Goal: Task Accomplishment & Management: Manage account settings

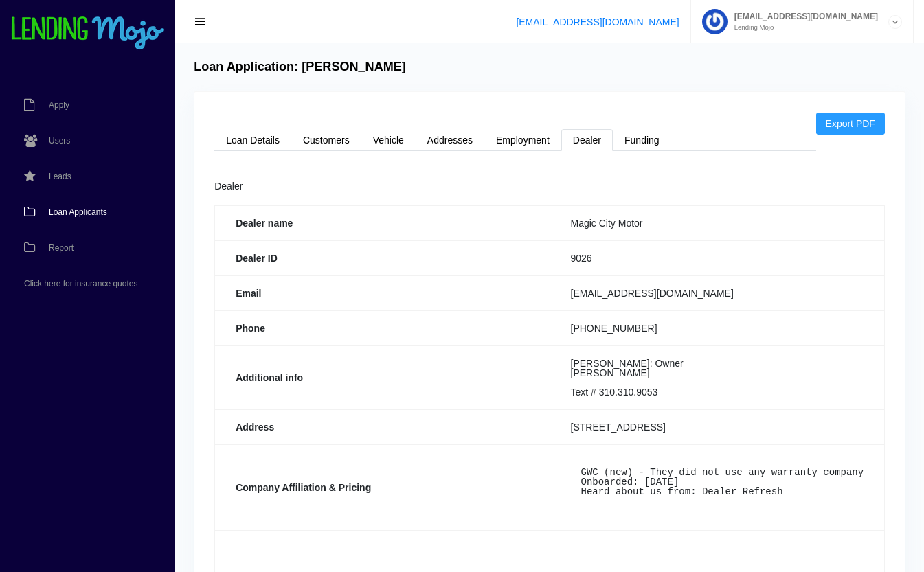
click at [56, 214] on span "Loan Applicants" at bounding box center [78, 212] width 58 height 8
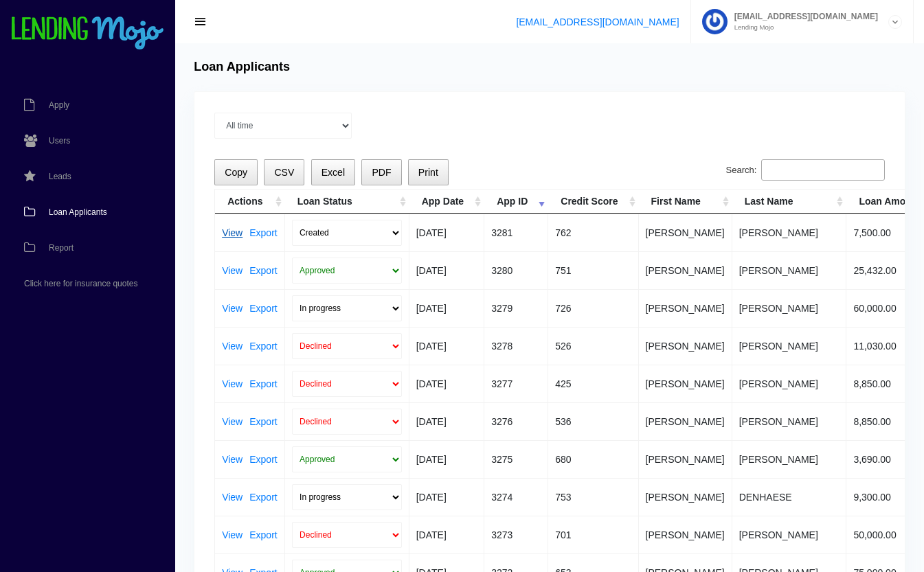
click at [230, 235] on link "View" at bounding box center [232, 233] width 21 height 10
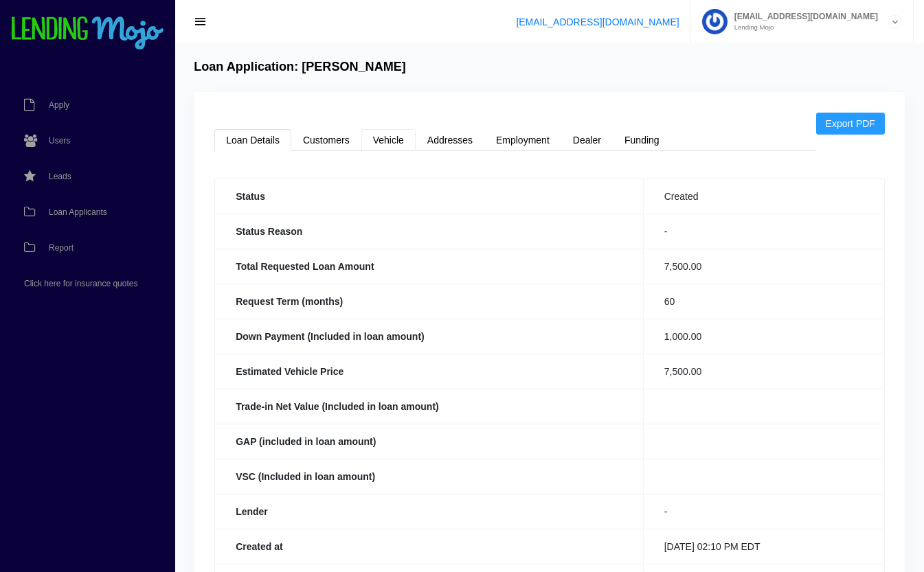
click at [388, 141] on link "Vehicle" at bounding box center [388, 140] width 54 height 22
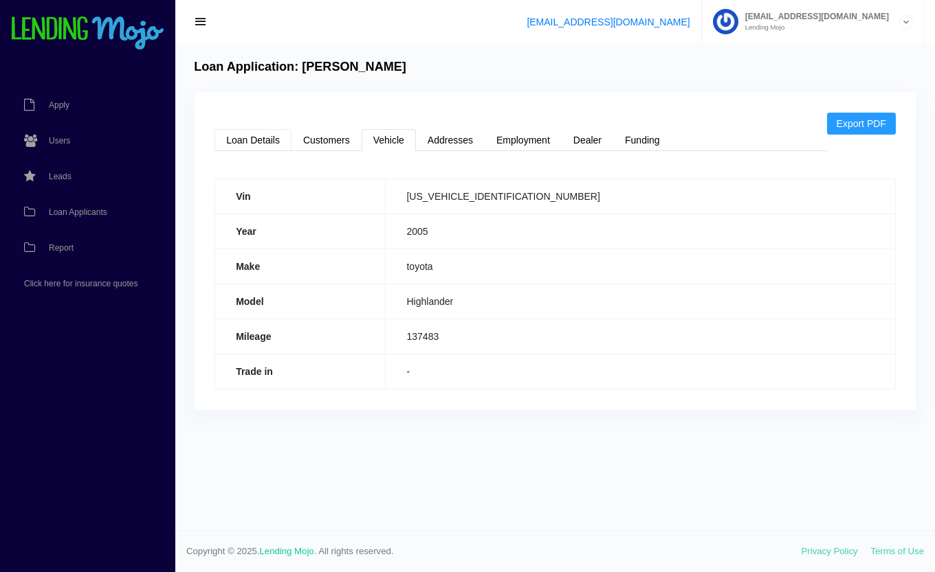
click at [268, 146] on link "Loan Details" at bounding box center [252, 140] width 77 height 22
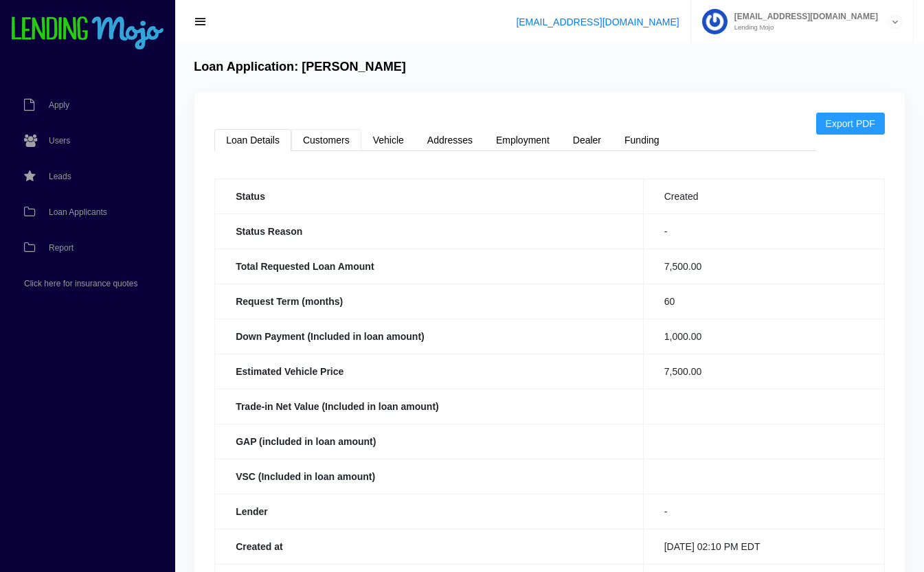
click at [326, 136] on link "Customers" at bounding box center [326, 140] width 70 height 22
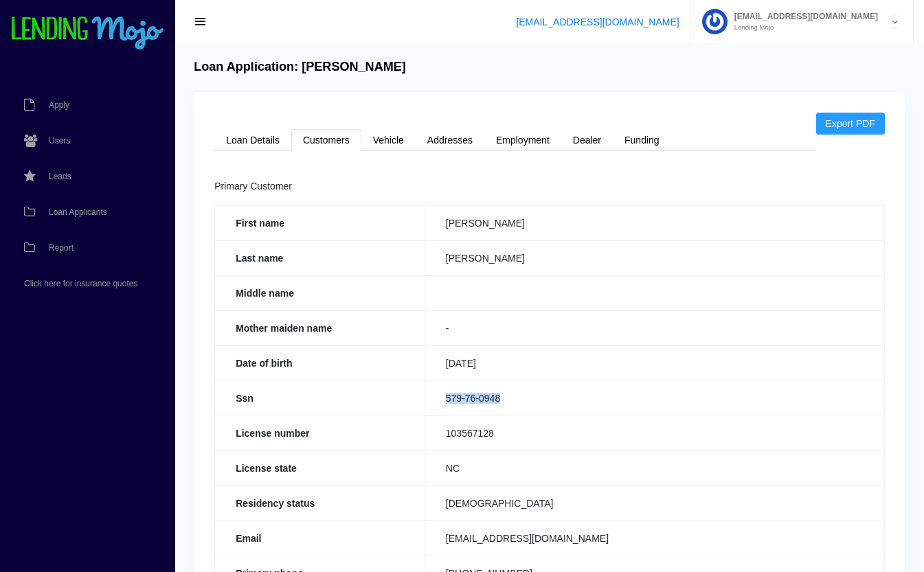
drag, startPoint x: 520, startPoint y: 401, endPoint x: 442, endPoint y: 406, distance: 78.5
click at [442, 406] on td "579-76-0948" at bounding box center [655, 398] width 460 height 35
copy td "579-76-0948"
click at [249, 139] on link "Loan Details" at bounding box center [252, 140] width 77 height 22
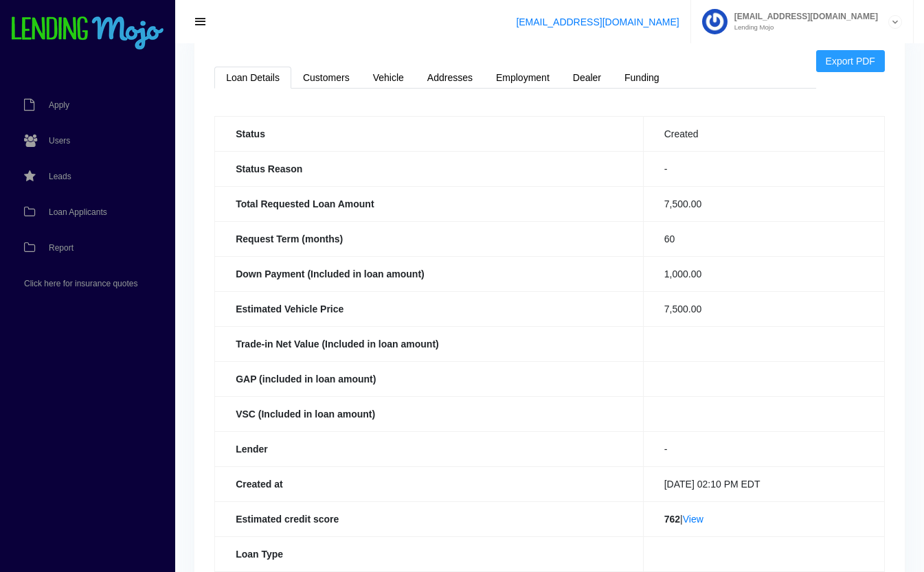
scroll to position [66, 0]
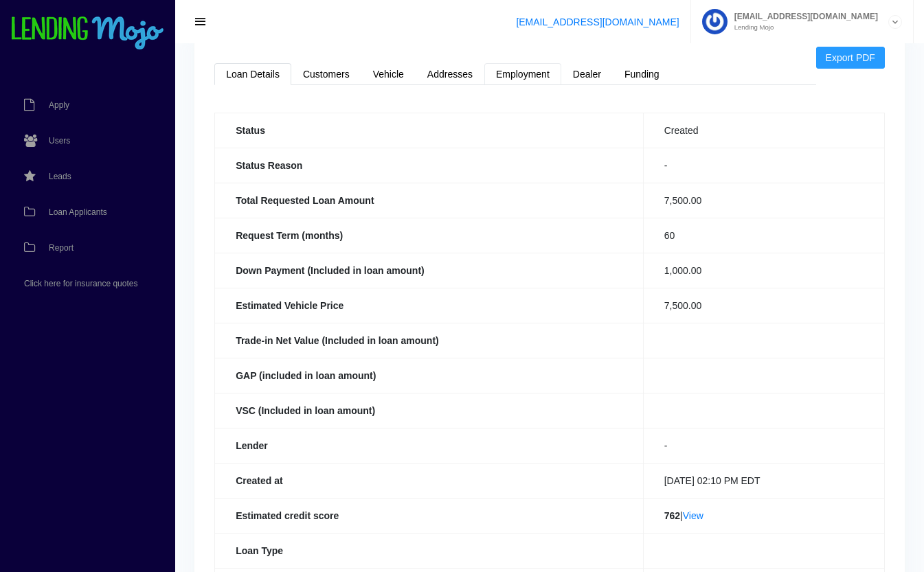
click at [535, 72] on link "Employment" at bounding box center [523, 74] width 77 height 22
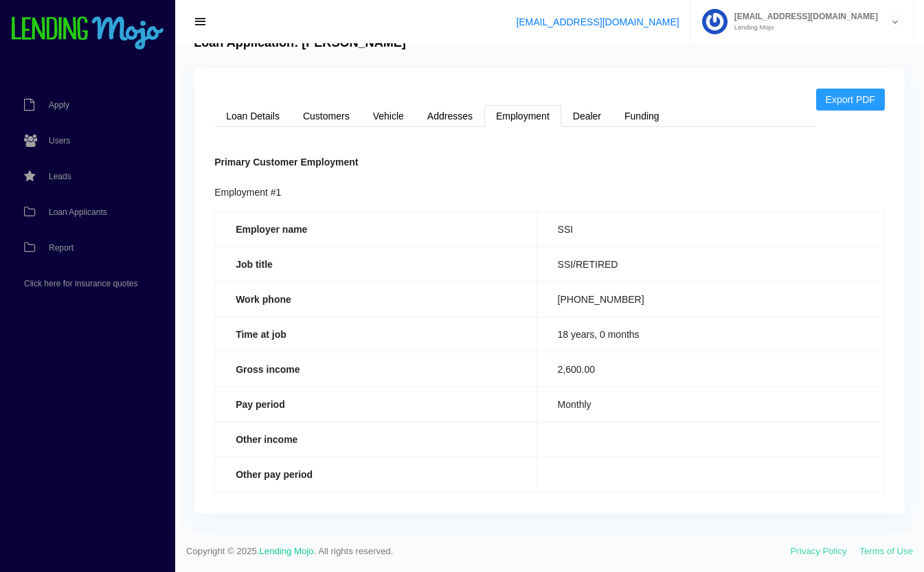
scroll to position [23, 0]
click at [269, 112] on link "Loan Details" at bounding box center [252, 117] width 77 height 22
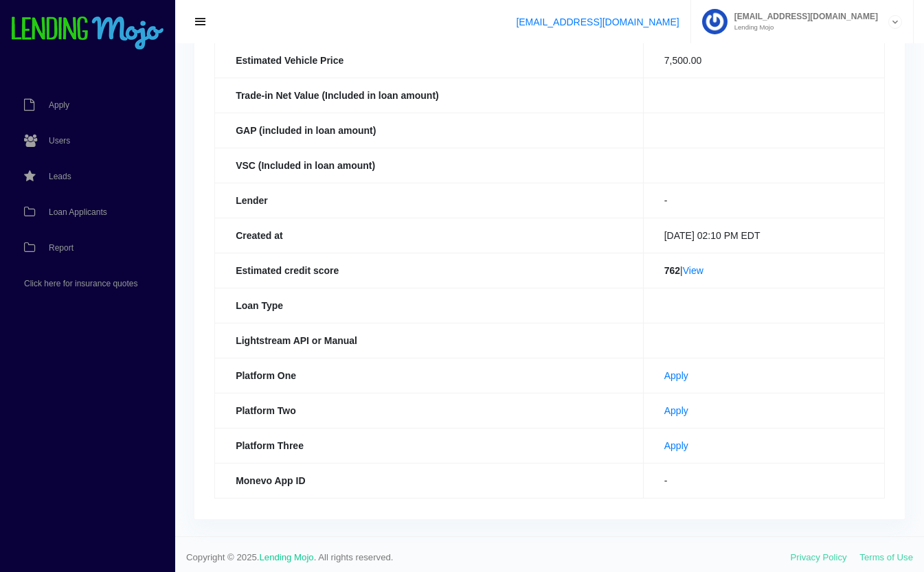
scroll to position [317, 0]
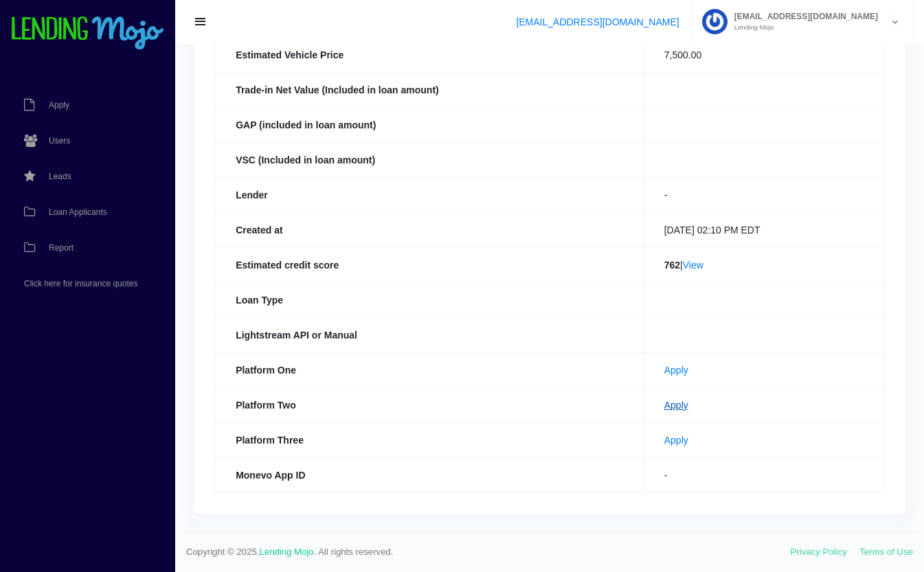
click at [665, 408] on link "Apply" at bounding box center [677, 405] width 24 height 11
click at [87, 207] on link "Loan Applicants" at bounding box center [81, 212] width 162 height 36
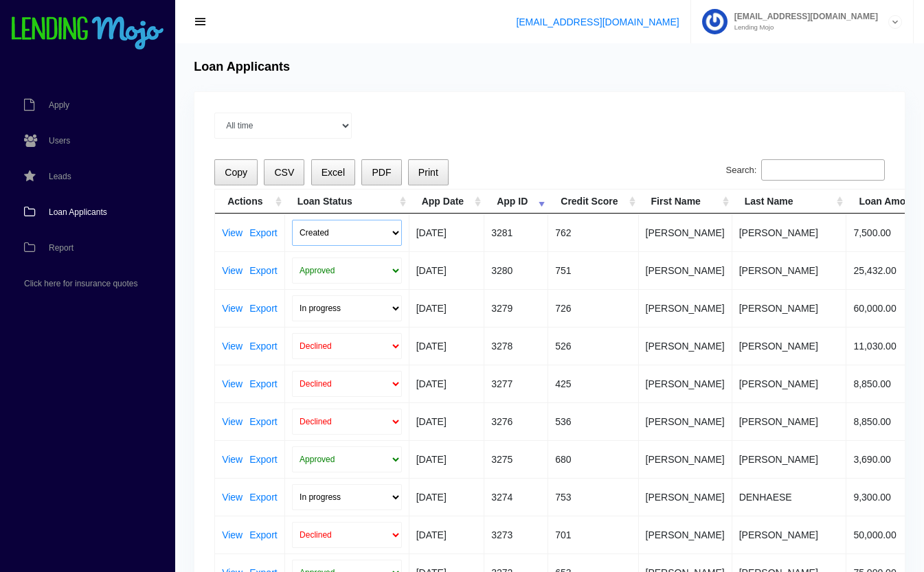
click at [330, 231] on select "Created Submitted" at bounding box center [347, 233] width 110 height 26
select select "submitted"
click at [292, 220] on select "Created Submitted" at bounding box center [347, 233] width 110 height 26
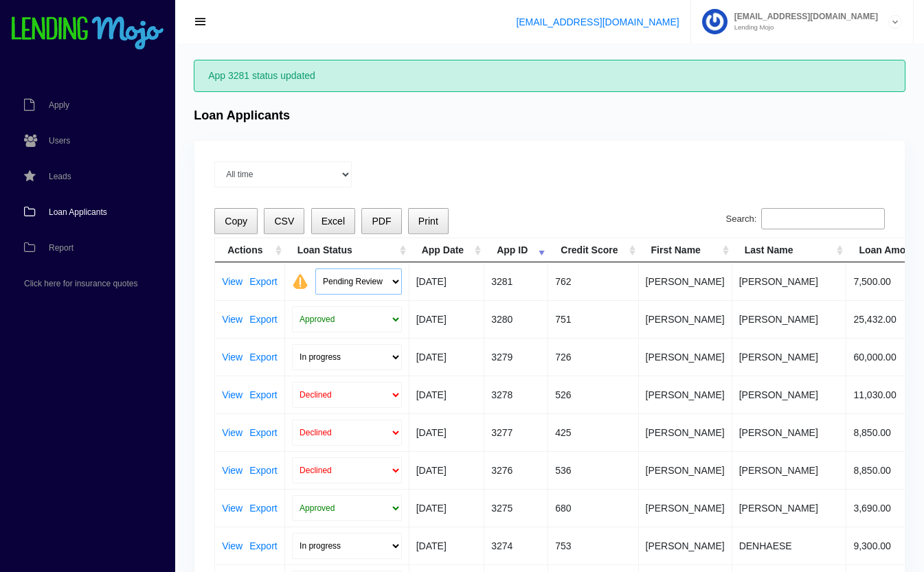
click at [346, 274] on select "Pending Review Approve Decline Unqualified" at bounding box center [358, 282] width 87 height 26
select select "declined"
click at [315, 269] on select "Pending Review Approve Decline Unqualified" at bounding box center [358, 282] width 87 height 26
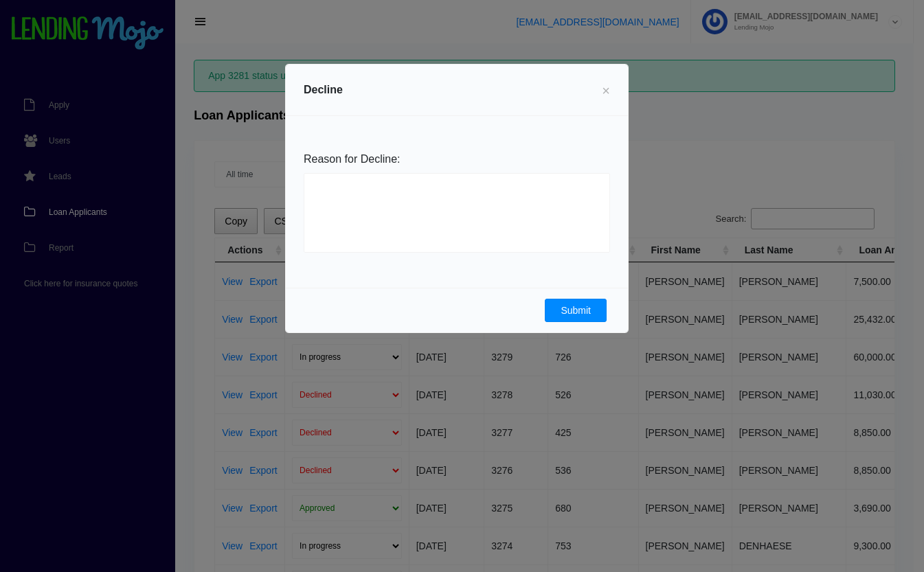
click at [599, 307] on button "Submit" at bounding box center [576, 310] width 62 height 23
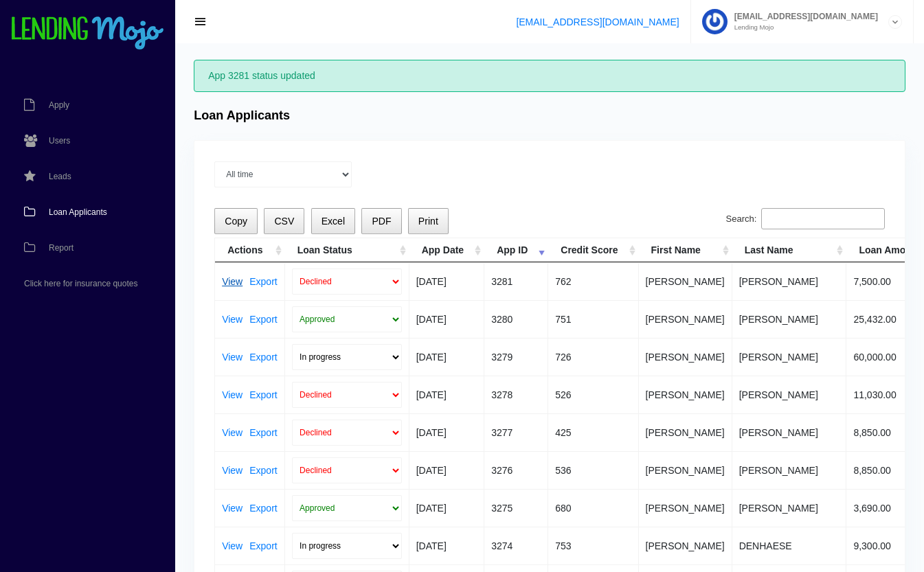
click at [232, 279] on link "View" at bounding box center [232, 282] width 21 height 10
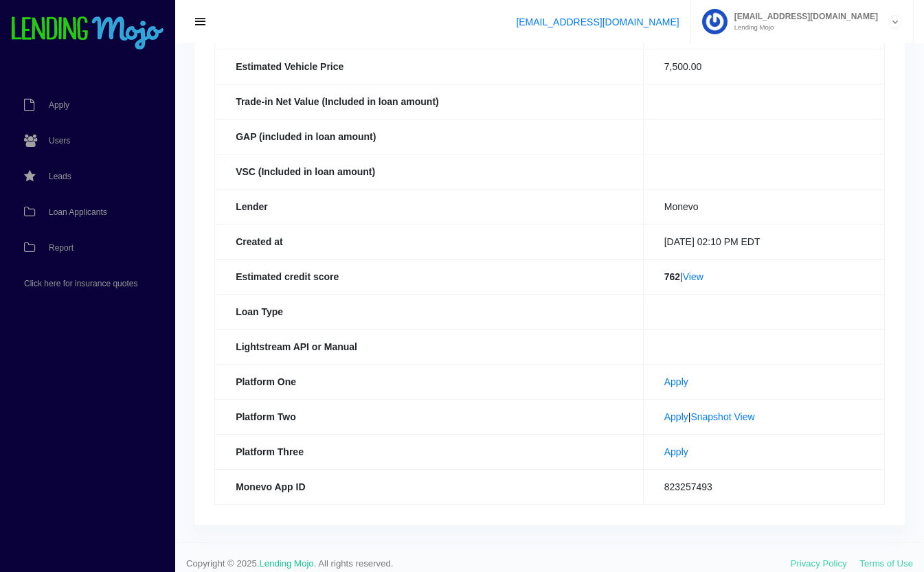
scroll to position [305, 0]
click at [698, 276] on link "View" at bounding box center [693, 276] width 21 height 11
click at [79, 214] on span "Loan Applicants" at bounding box center [78, 212] width 58 height 8
